Goal: Register for event/course

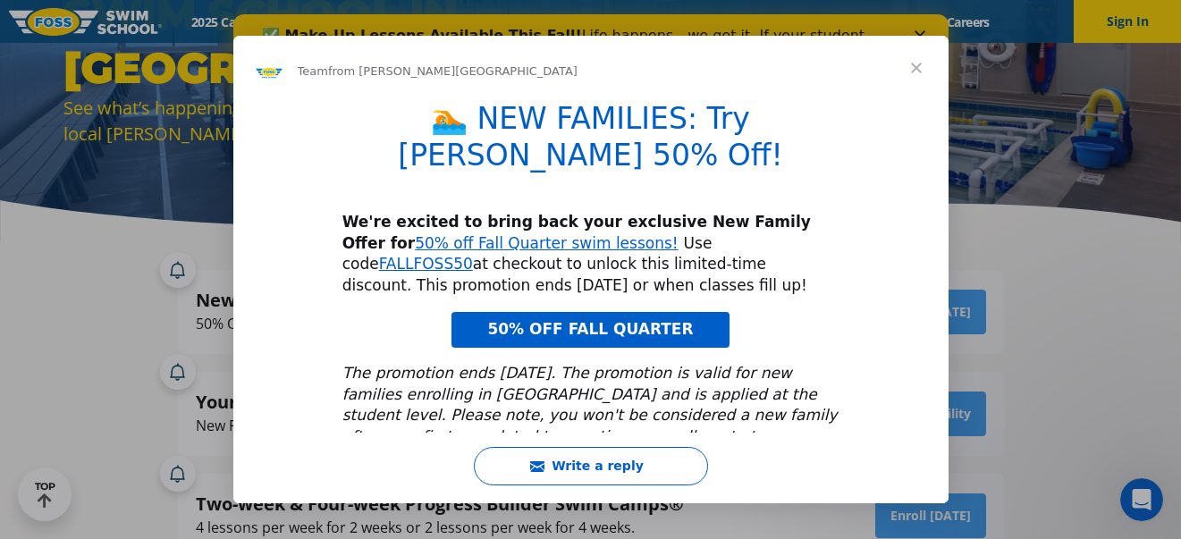
click at [918, 65] on span "Close" at bounding box center [916, 68] width 64 height 64
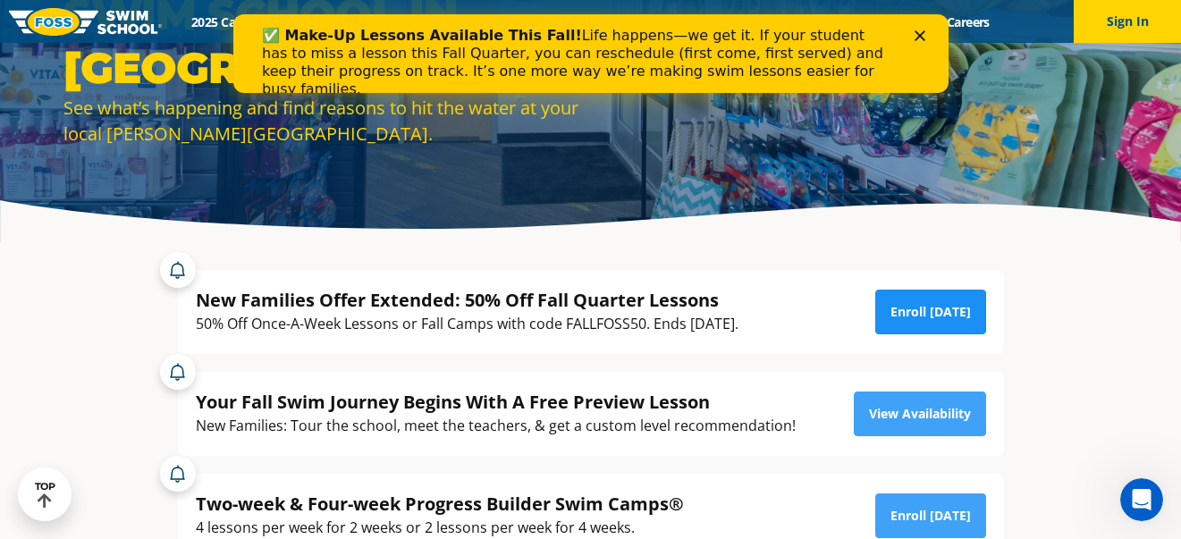
click at [966, 299] on link "Enroll Today" at bounding box center [930, 312] width 111 height 45
click at [920, 34] on polygon "Close" at bounding box center [919, 35] width 11 height 11
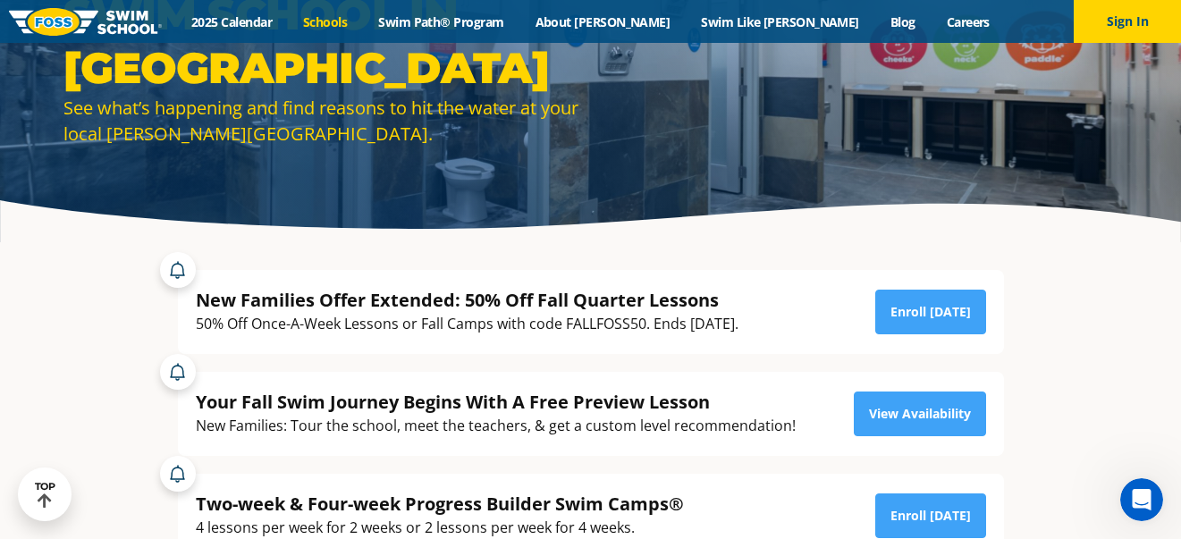
click at [363, 17] on link "Schools" at bounding box center [325, 21] width 75 height 17
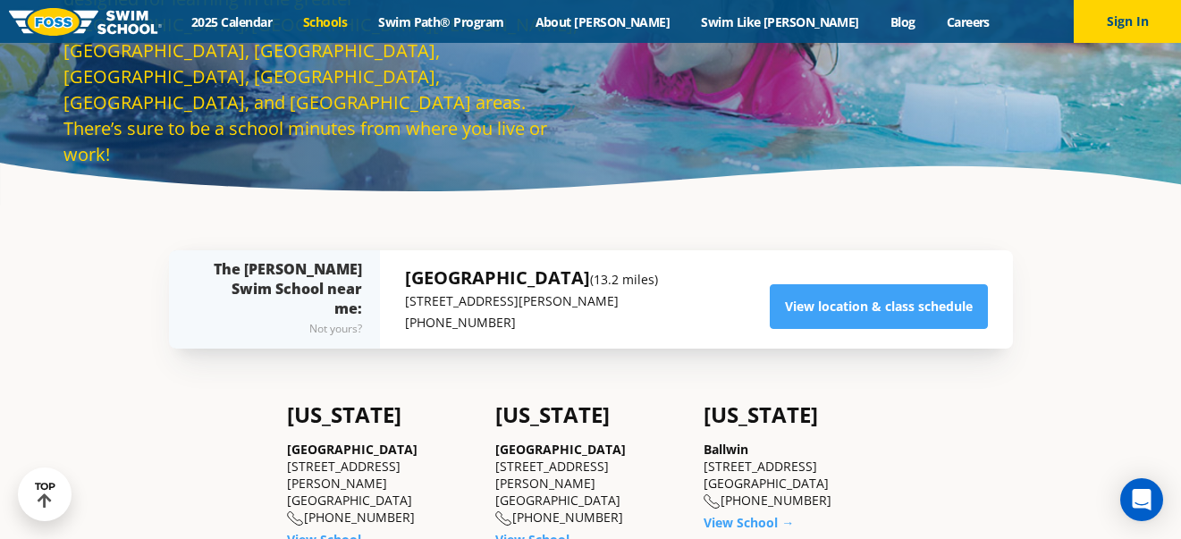
scroll to position [168, 0]
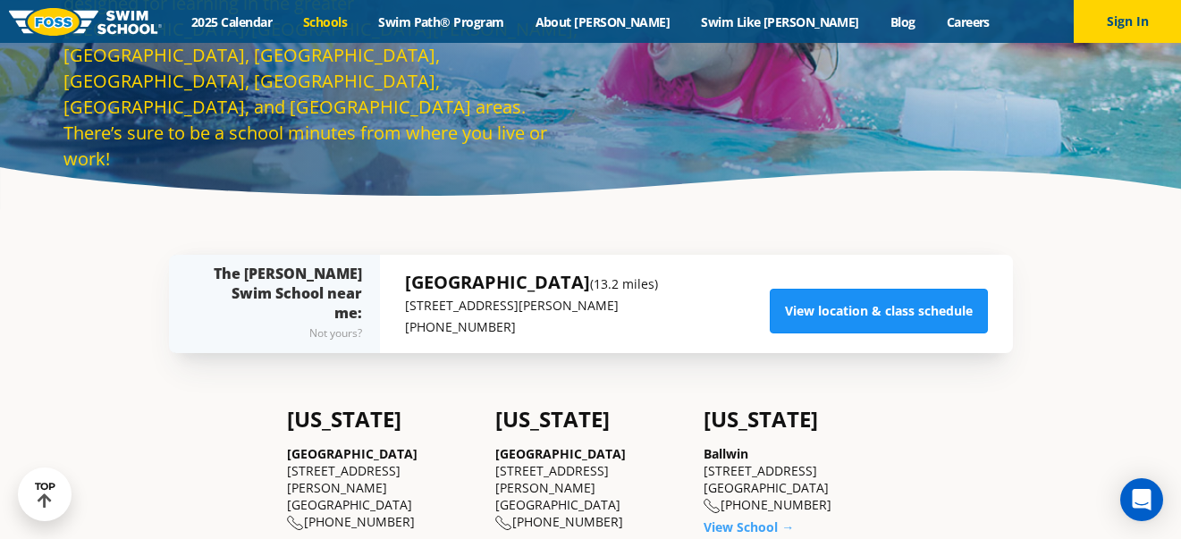
click at [861, 308] on link "View location & class schedule" at bounding box center [879, 311] width 218 height 45
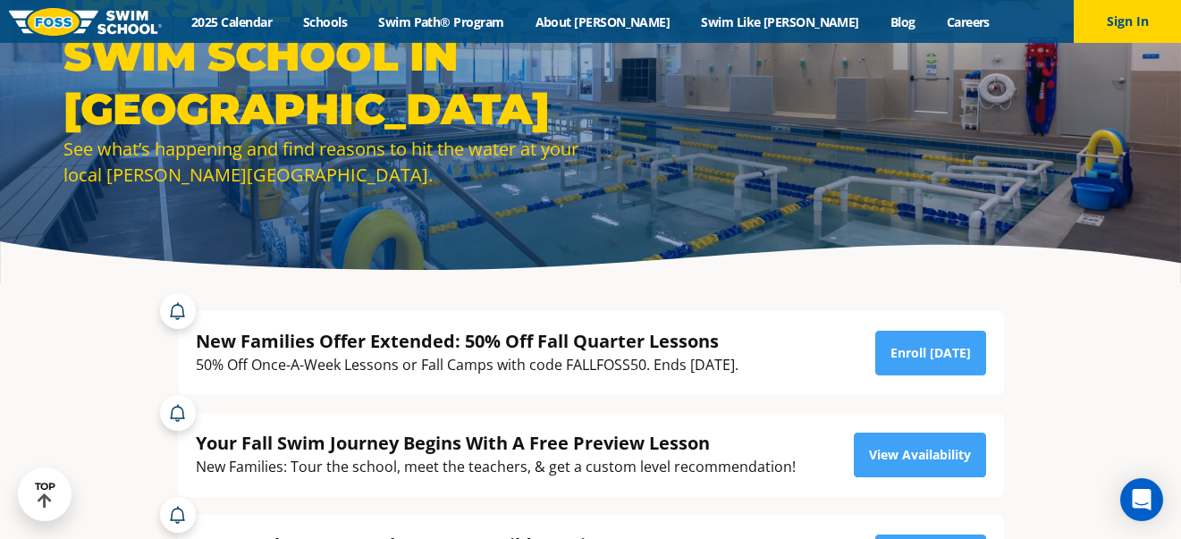
scroll to position [167, 0]
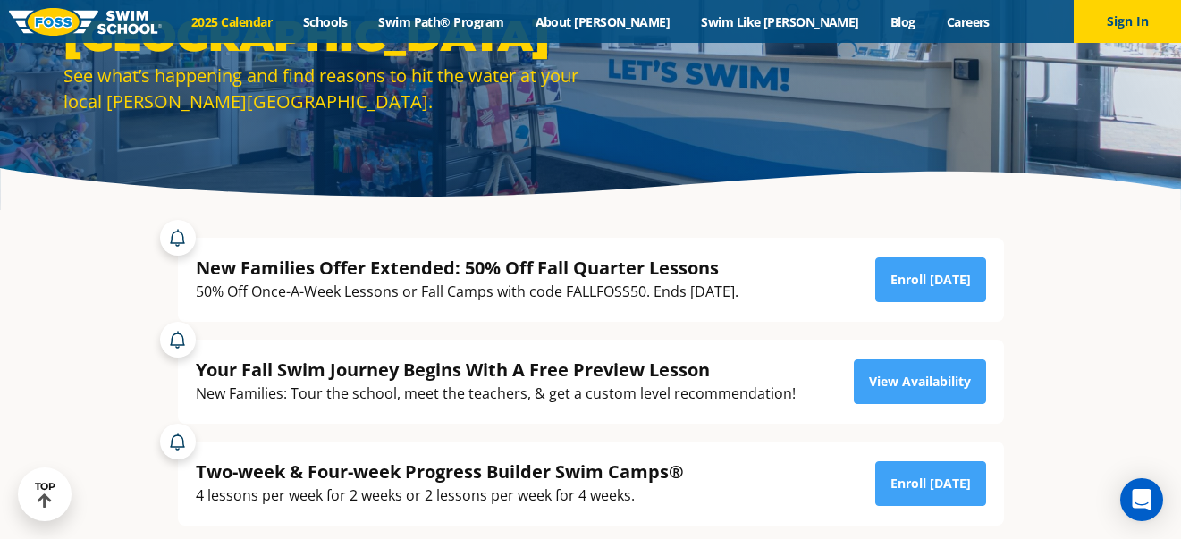
click at [288, 21] on link "2025 Calendar" at bounding box center [232, 21] width 112 height 17
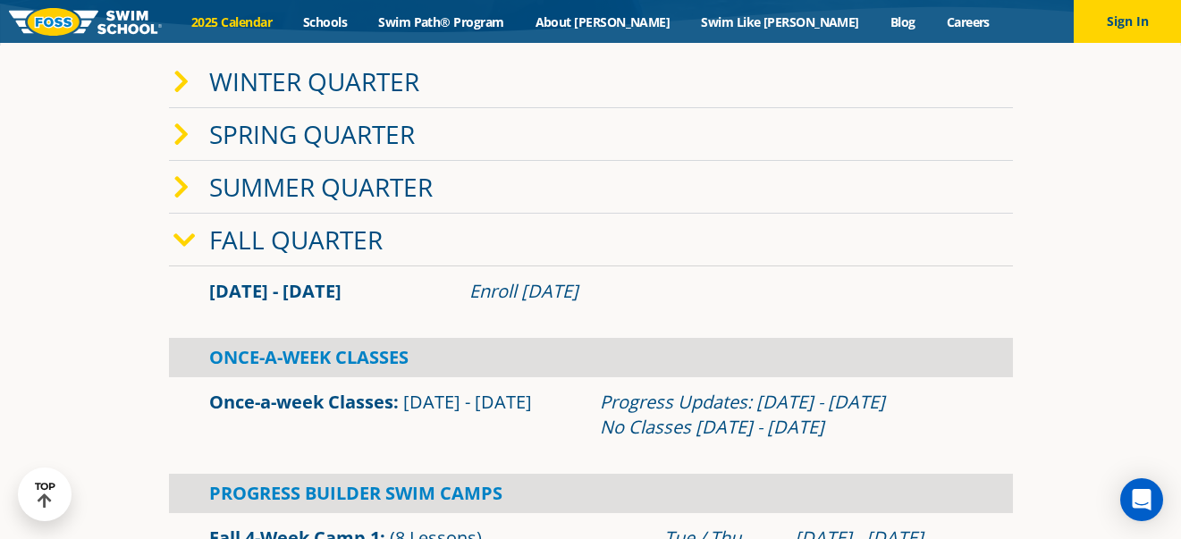
scroll to position [334, 0]
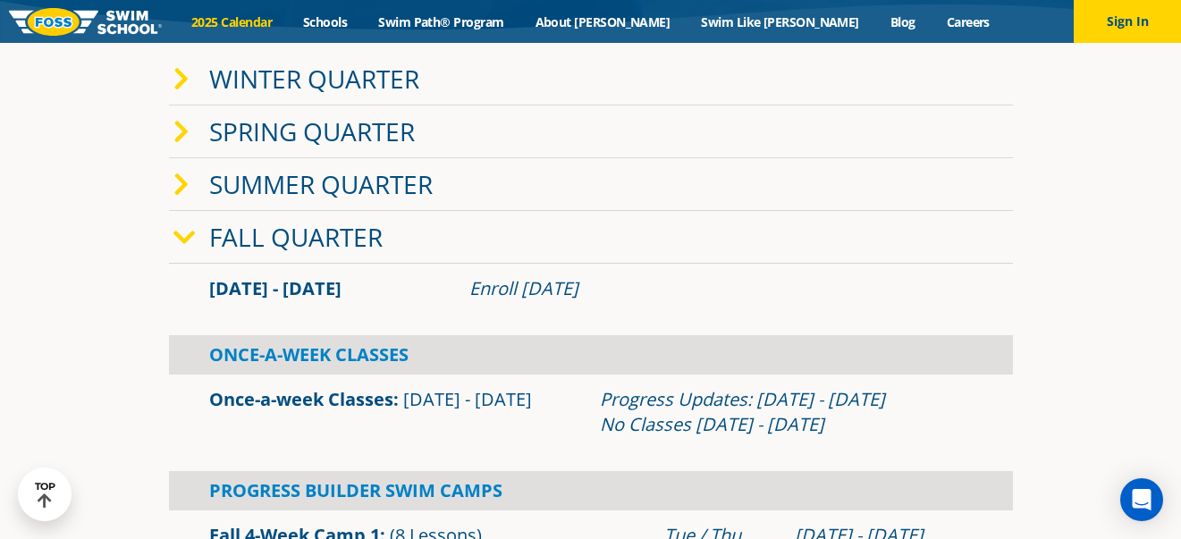
click at [305, 239] on link "Fall Quarter" at bounding box center [295, 237] width 173 height 34
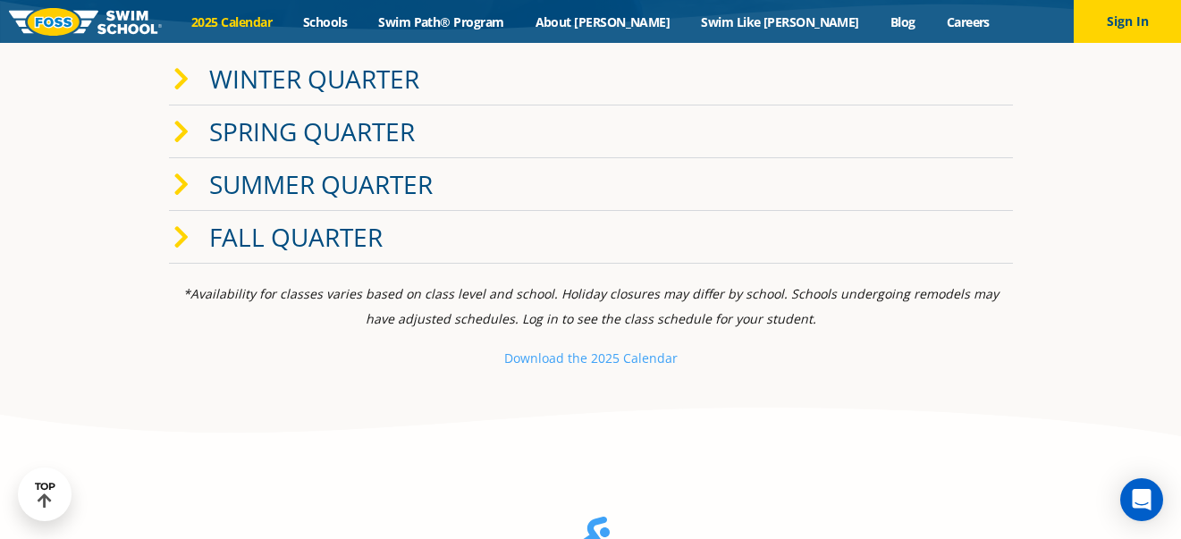
click at [305, 240] on link "Fall Quarter" at bounding box center [295, 237] width 173 height 34
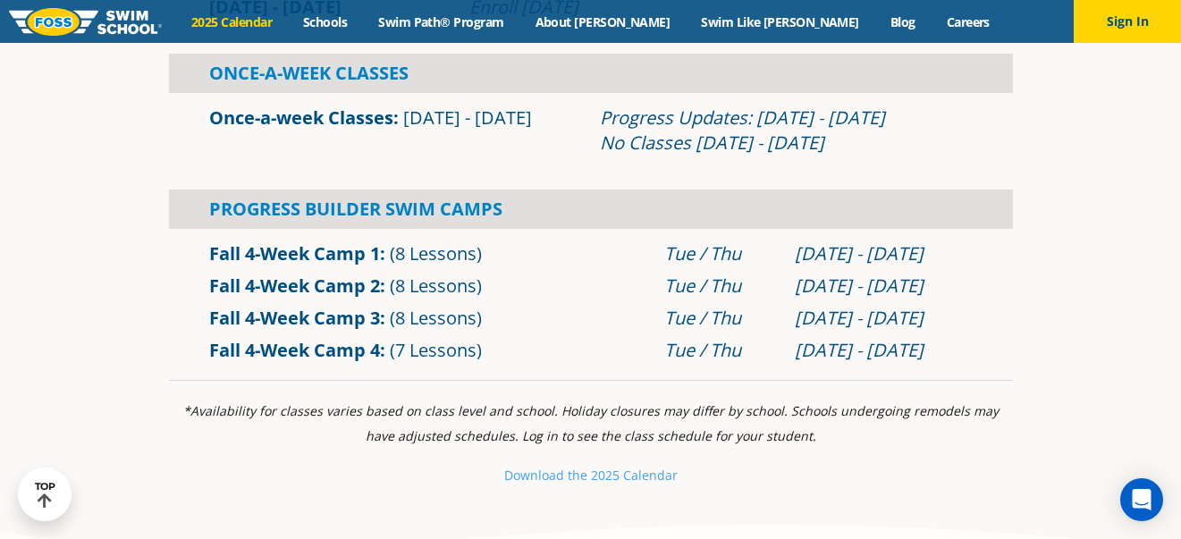
scroll to position [624, 0]
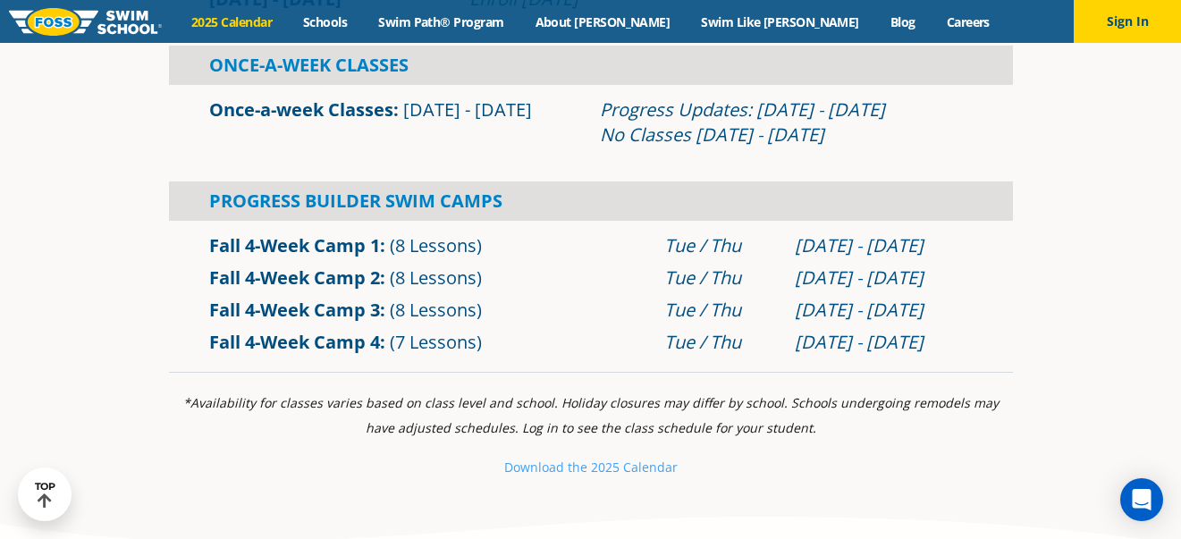
click at [333, 245] on link "Fall 4-Week Camp 1" at bounding box center [294, 245] width 171 height 24
